Goal: Answer question/provide support

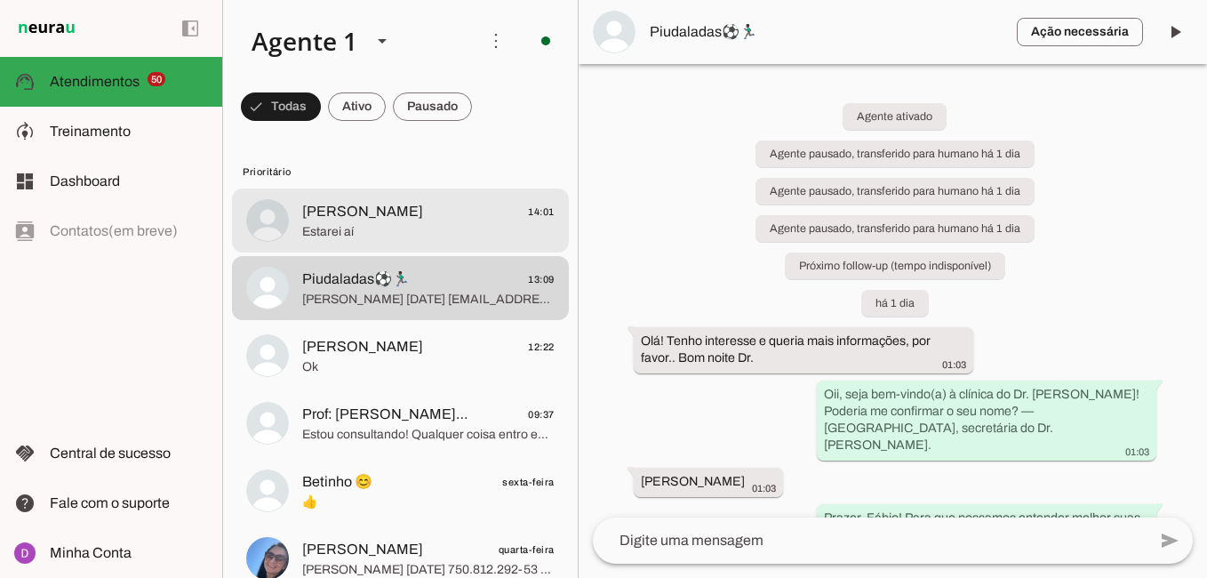
scroll to position [1695, 0]
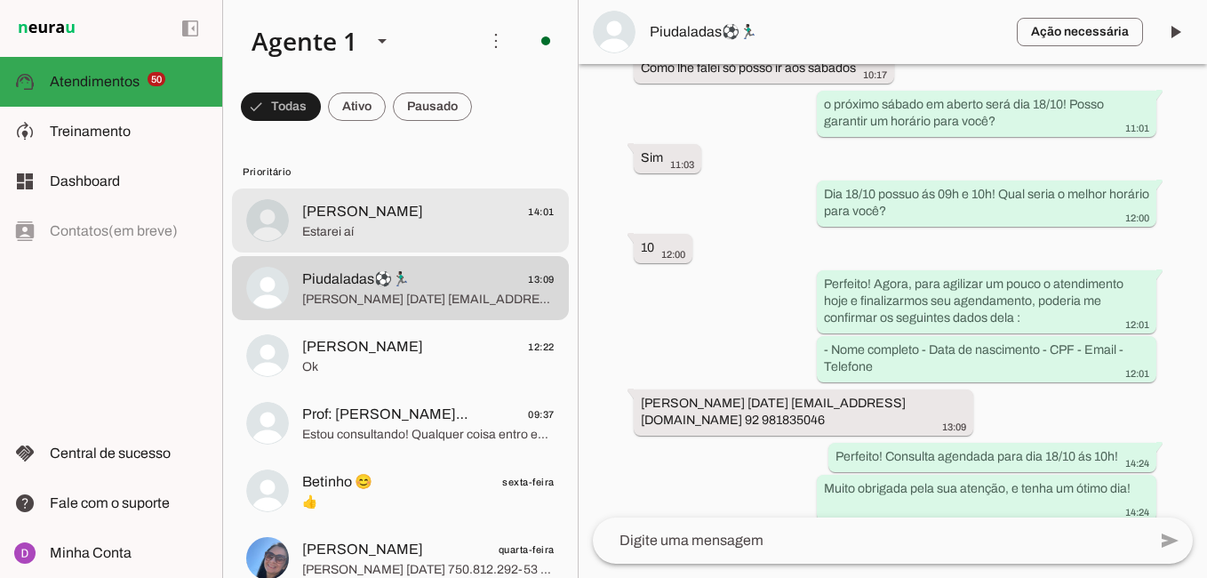
click at [366, 212] on span "[PERSON_NAME] 14:01" at bounding box center [428, 212] width 252 height 22
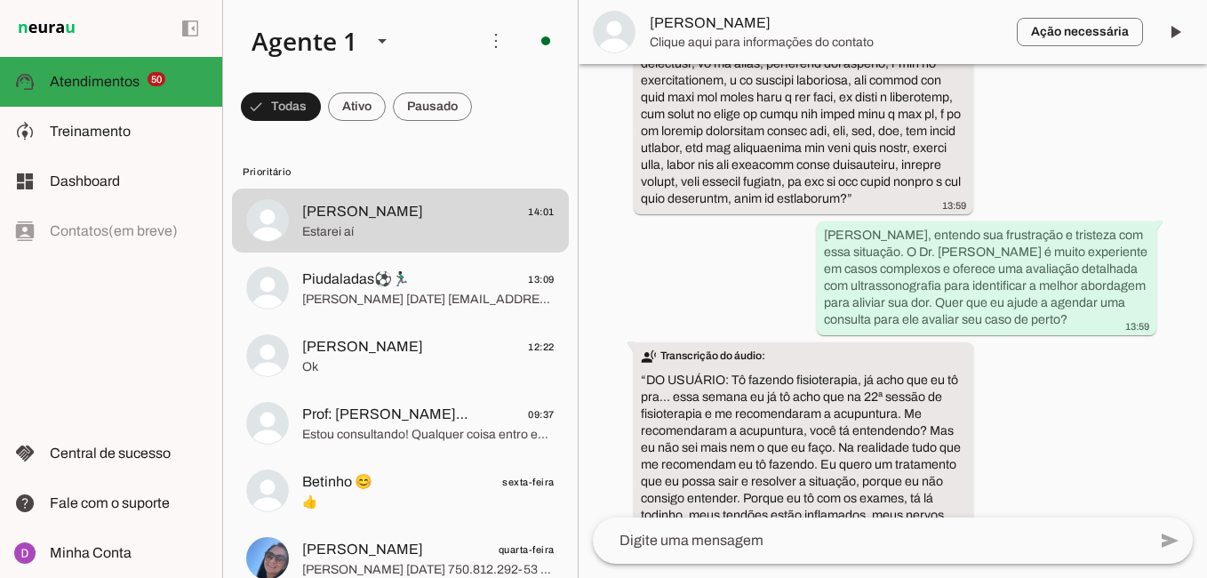
scroll to position [1958, 0]
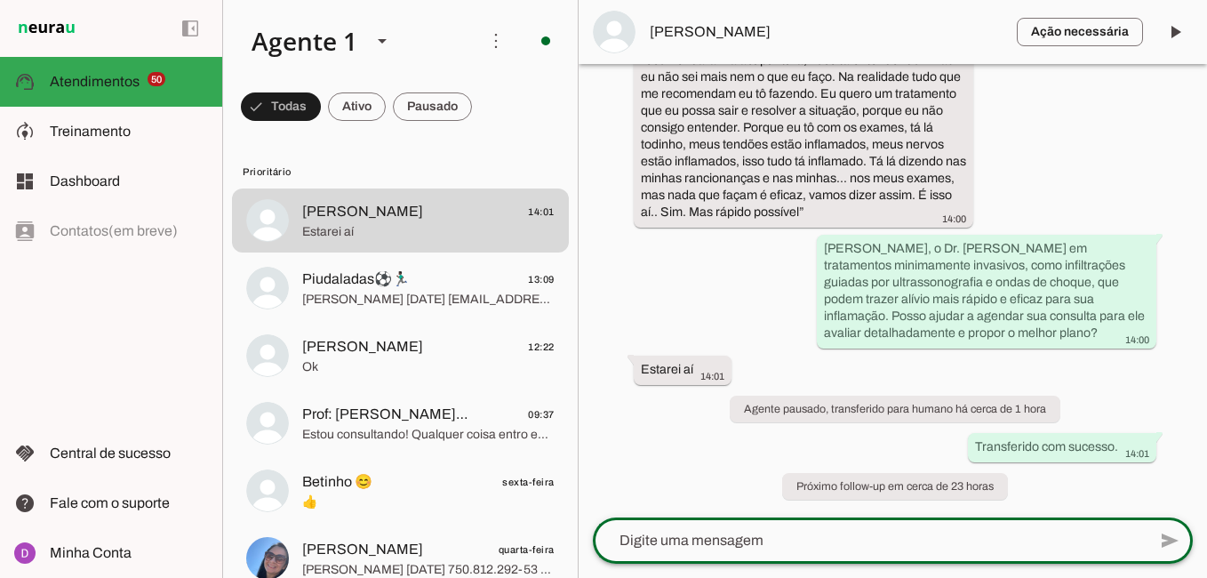
click at [748, 543] on textarea at bounding box center [870, 540] width 554 height 21
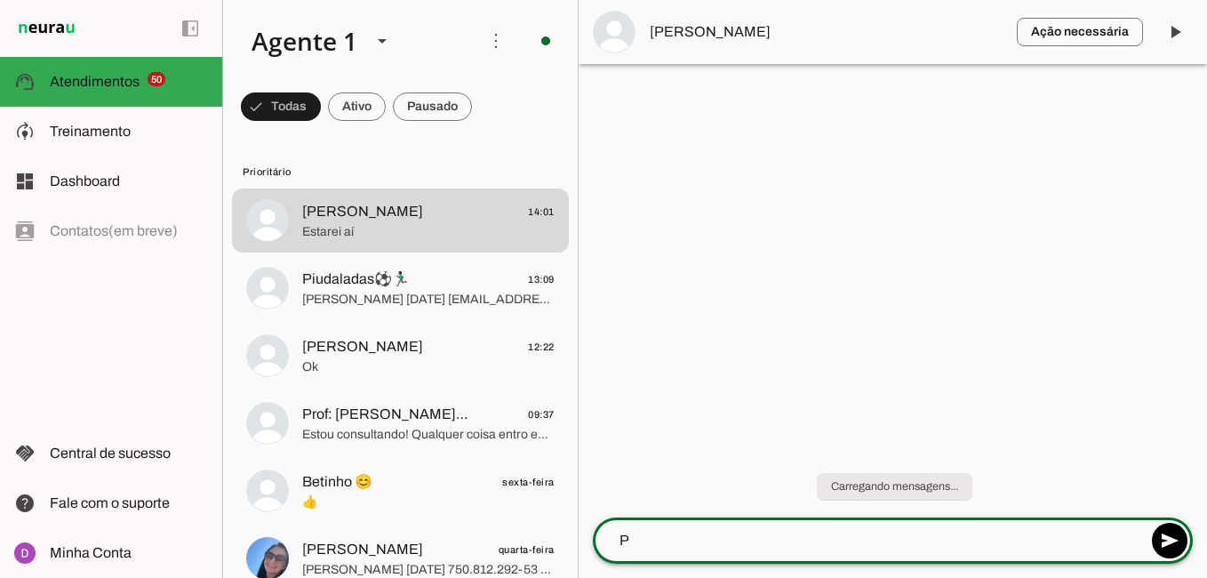
scroll to position [0, 0]
type textarea "Perfeito!"
type md-outlined-text-field "Perfeito!"
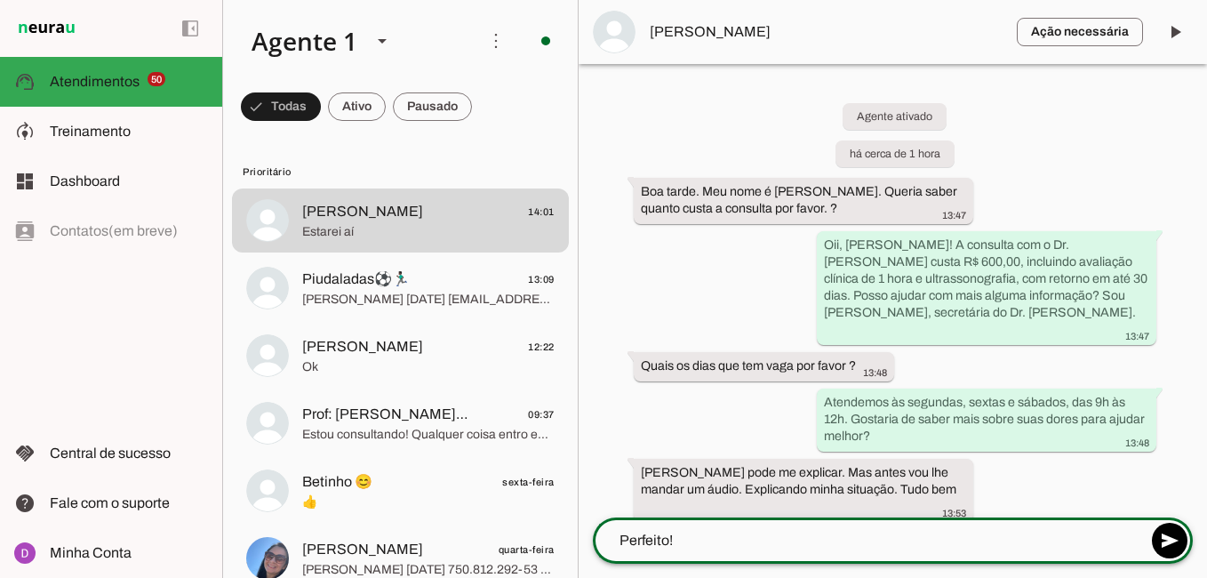
click at [703, 540] on textarea "Perfeito!" at bounding box center [870, 540] width 554 height 21
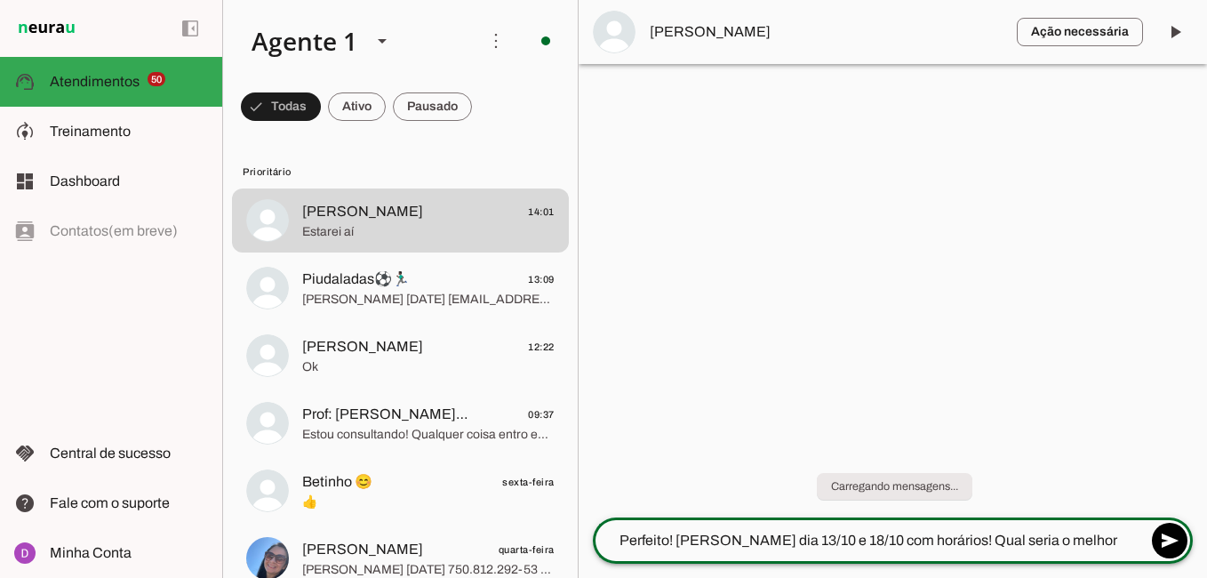
type textarea "Perfeito! [PERSON_NAME] dia 13/10 e 18/10 com horários! Qual seria o melhor par…"
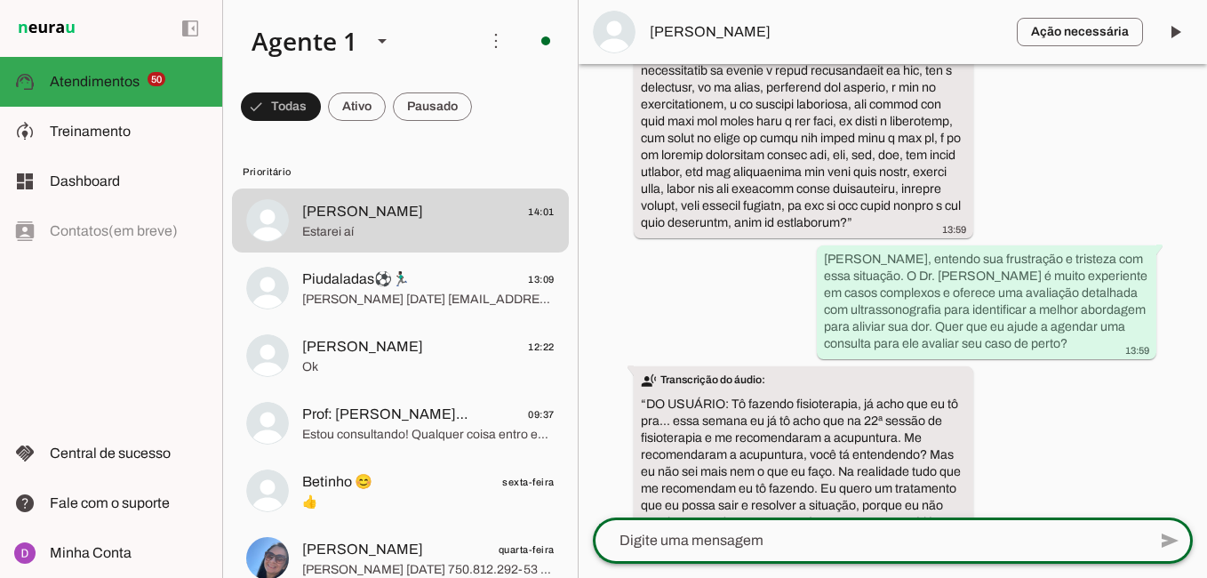
scroll to position [2007, 0]
